Goal: Information Seeking & Learning: Check status

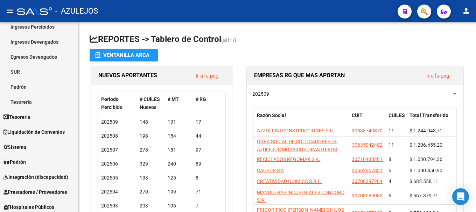
scroll to position [105, 0]
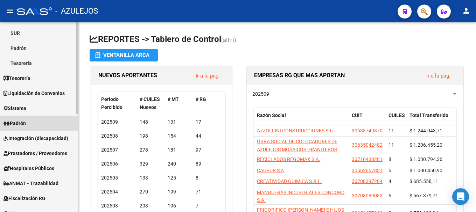
click at [29, 124] on link "Padrón" at bounding box center [39, 123] width 78 height 15
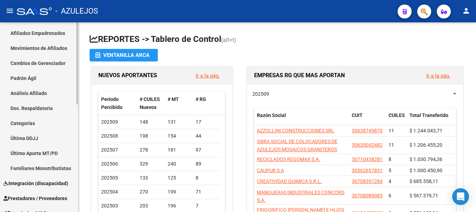
click at [39, 89] on link "Análisis Afiliado" at bounding box center [39, 93] width 78 height 15
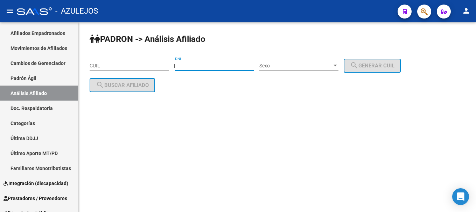
click at [215, 64] on input "DNI" at bounding box center [214, 66] width 79 height 6
type input "40585760"
click at [338, 67] on div at bounding box center [335, 66] width 6 height 6
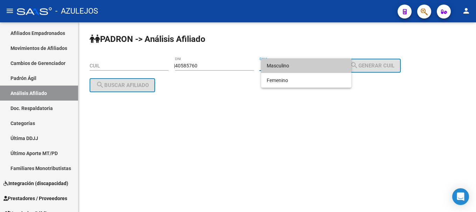
click at [334, 65] on span "Masculino" at bounding box center [306, 65] width 79 height 15
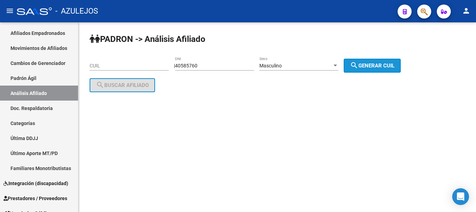
click at [375, 65] on span "search Generar CUIL" at bounding box center [372, 66] width 44 height 6
type input "20-40585760-0"
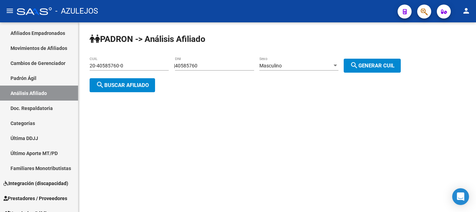
click at [151, 89] on button "search Buscar afiliado" at bounding box center [122, 85] width 65 height 14
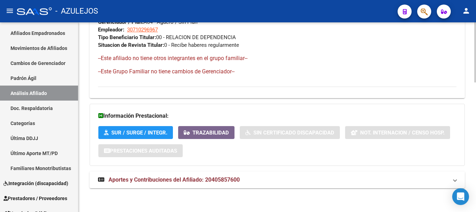
scroll to position [410, 0]
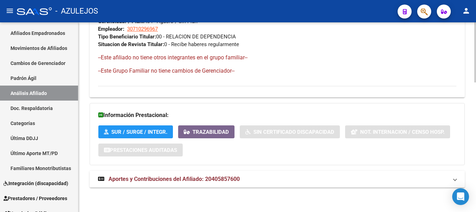
click at [160, 178] on span "Aportes y Contribuciones del Afiliado: 20405857600" at bounding box center [174, 179] width 131 height 7
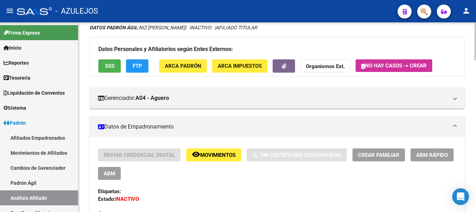
scroll to position [0, 0]
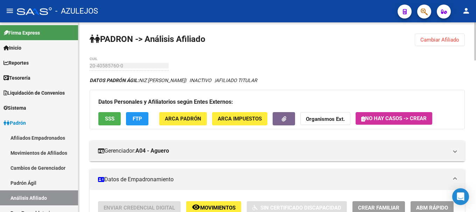
click at [281, 180] on mat-panel-title "Datos de Empadronamiento" at bounding box center [273, 180] width 350 height 8
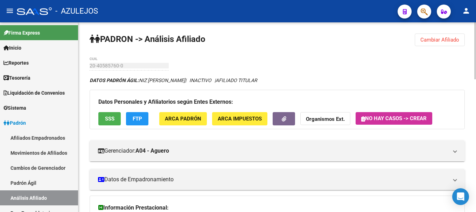
click at [102, 118] on button "SSS" at bounding box center [109, 118] width 22 height 13
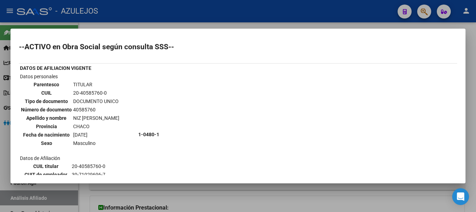
click at [140, 22] on div at bounding box center [238, 106] width 476 height 212
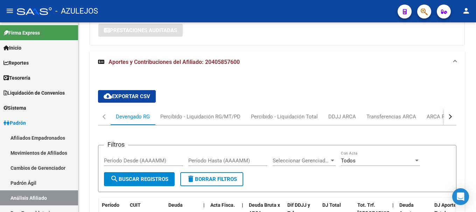
scroll to position [210, 0]
